Goal: Information Seeking & Learning: Learn about a topic

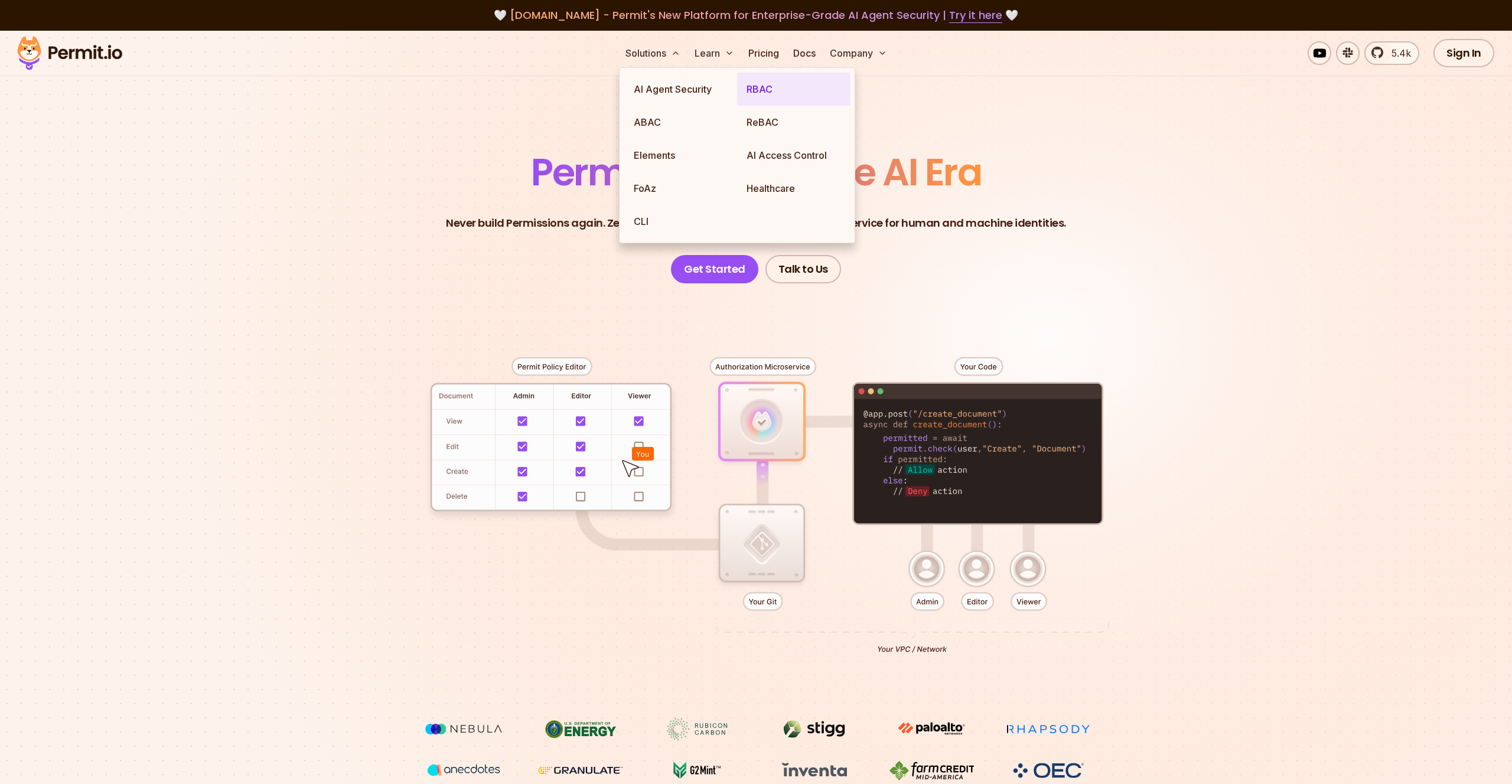
click at [764, 99] on link "RBAC" at bounding box center [793, 88] width 112 height 33
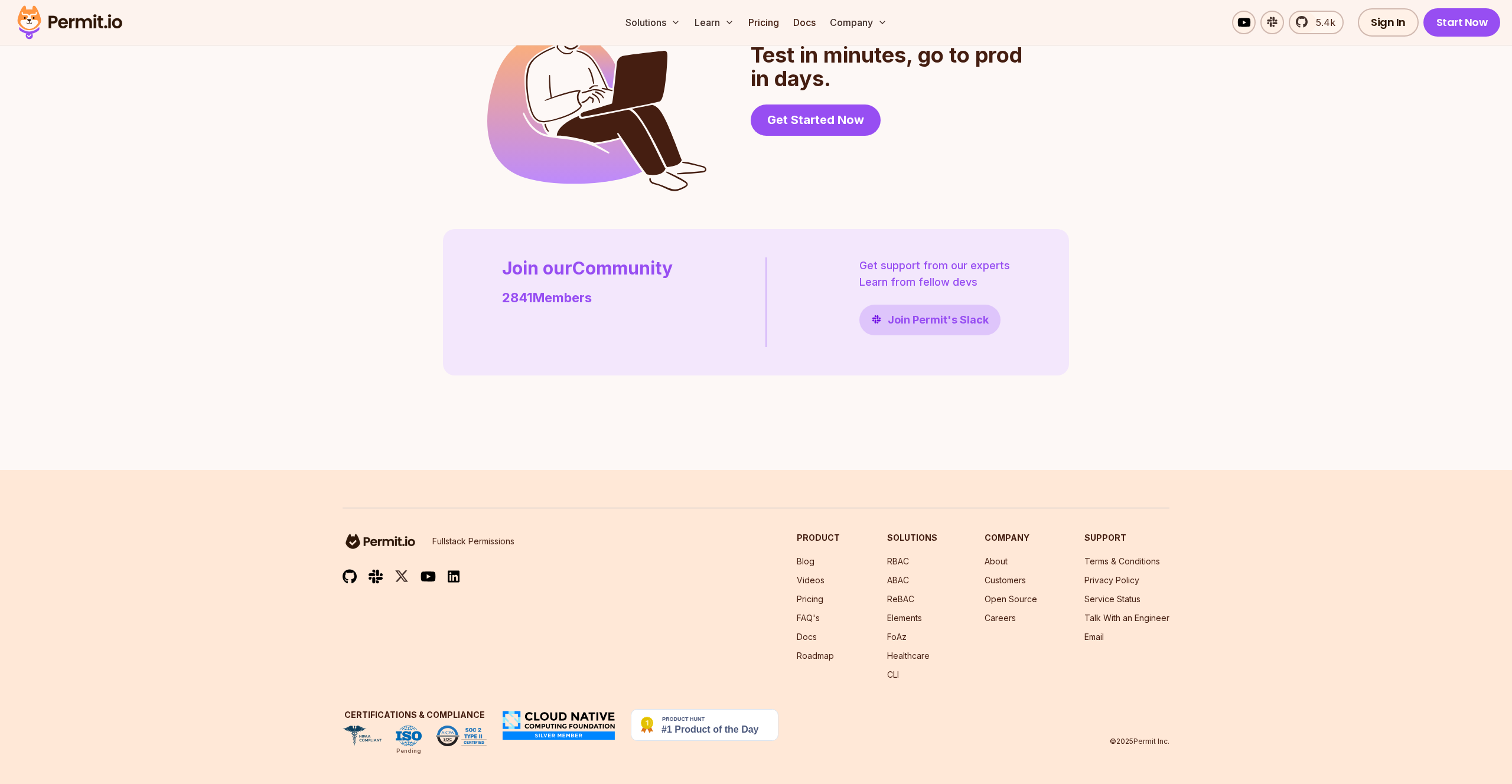
scroll to position [3303, 0]
